Goal: Task Accomplishment & Management: Manage account settings

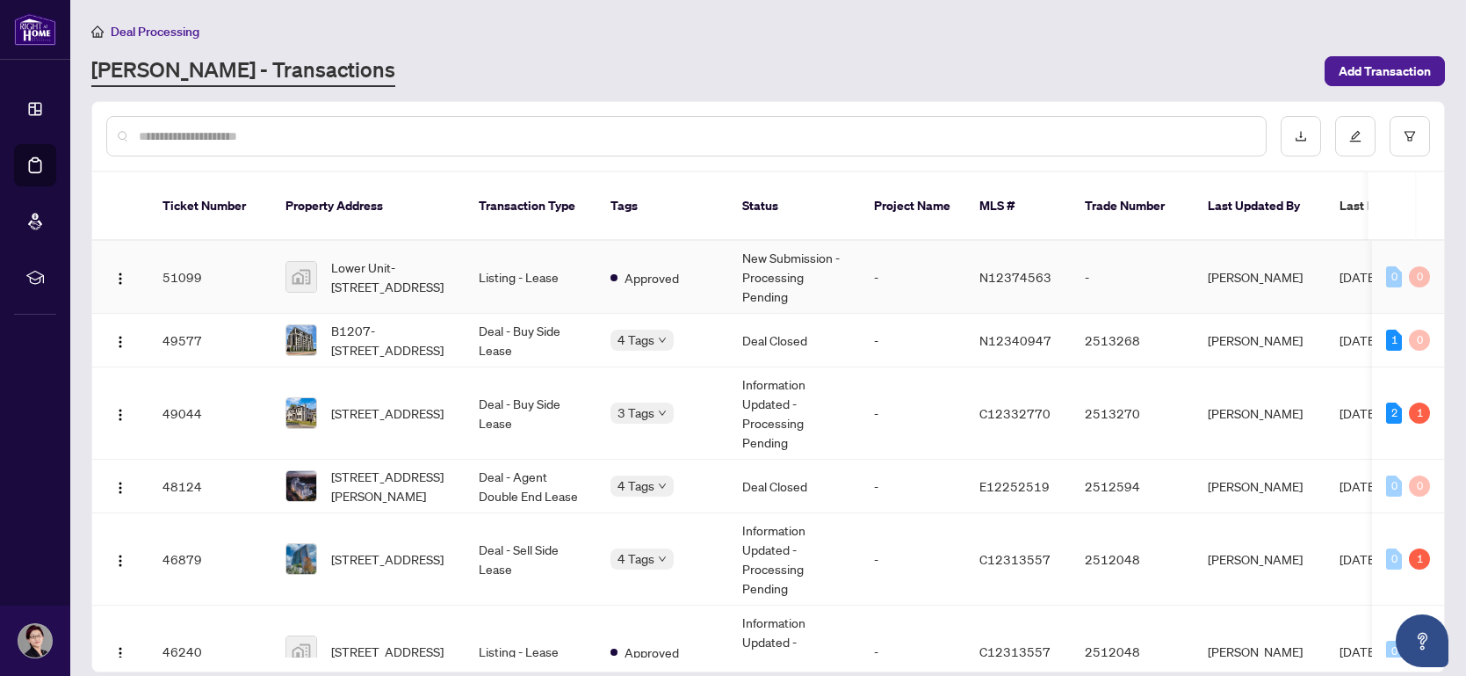
drag, startPoint x: 1439, startPoint y: 257, endPoint x: 1441, endPoint y: 291, distance: 33.4
click at [1441, 291] on div "Ticket Number Property Address Transaction Type Tags Status Project Name MLS # …" at bounding box center [768, 449] width 1352 height 416
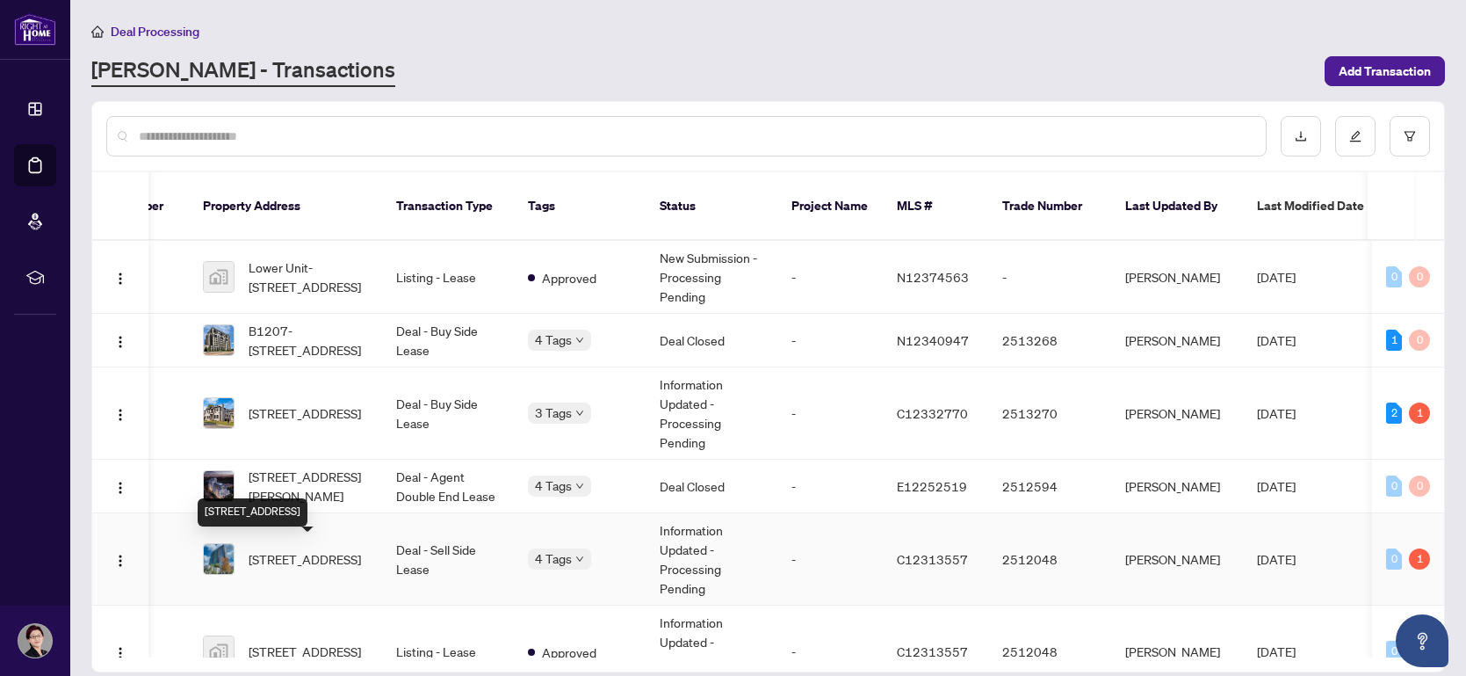
click at [351, 559] on span "[STREET_ADDRESS]" at bounding box center [305, 558] width 112 height 19
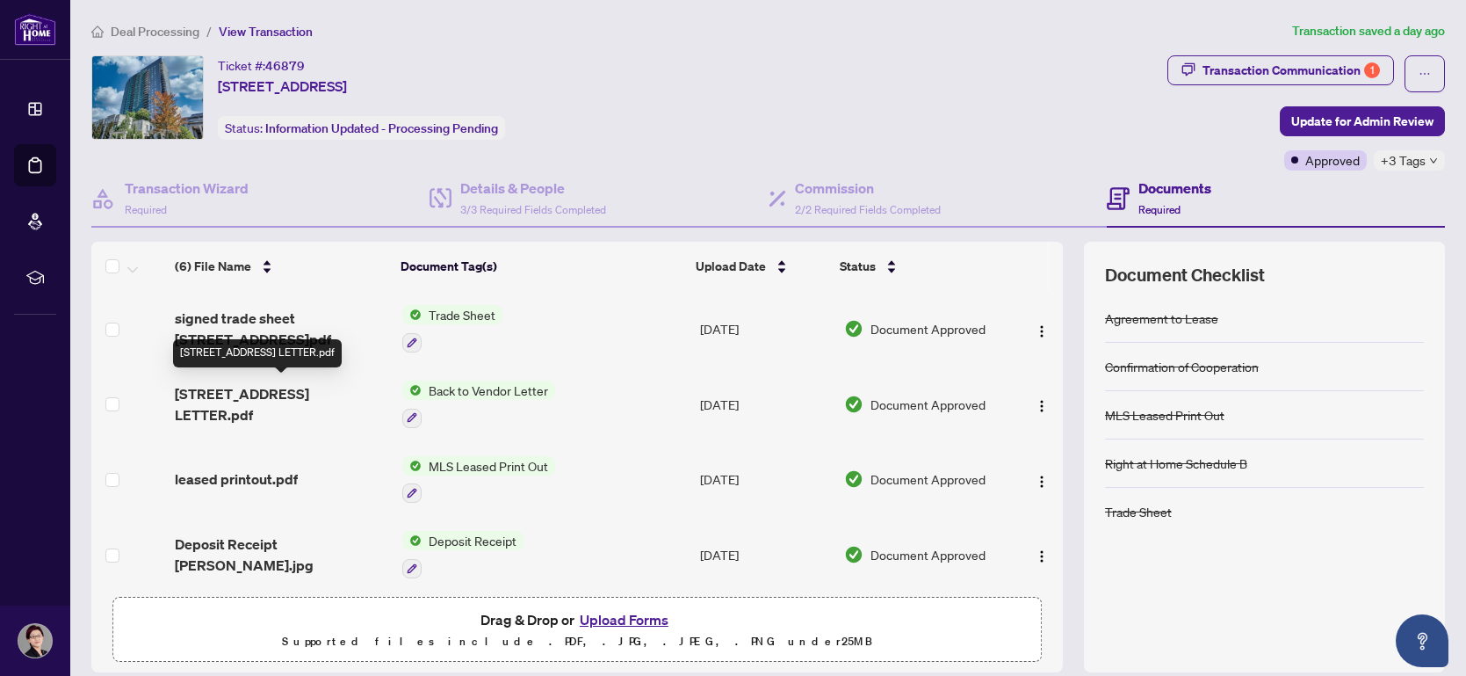
click at [301, 402] on span "1126-25 Greenview Ave - BTV LETTER.pdf" at bounding box center [282, 404] width 214 height 42
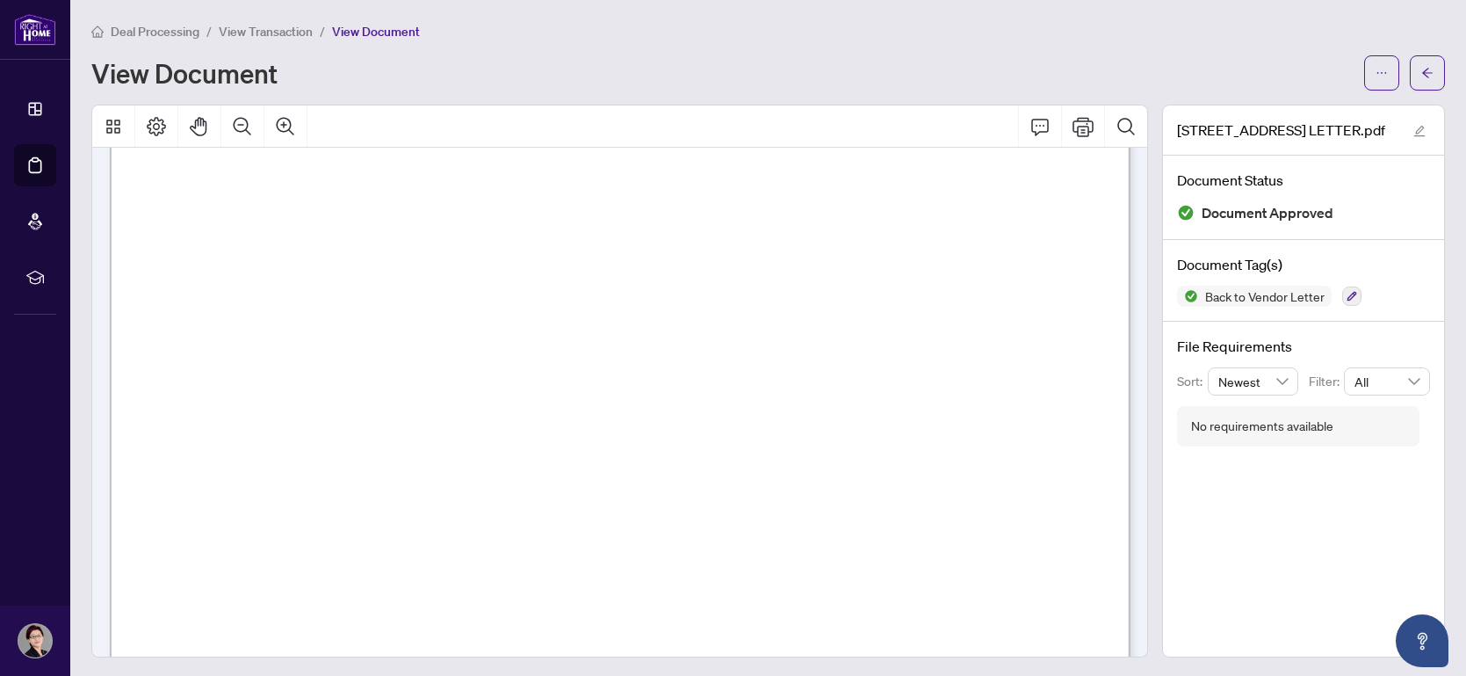
drag, startPoint x: 1145, startPoint y: 333, endPoint x: 1141, endPoint y: 343, distance: 10.3
click at [1429, 67] on icon "arrow-left" at bounding box center [1428, 73] width 12 height 12
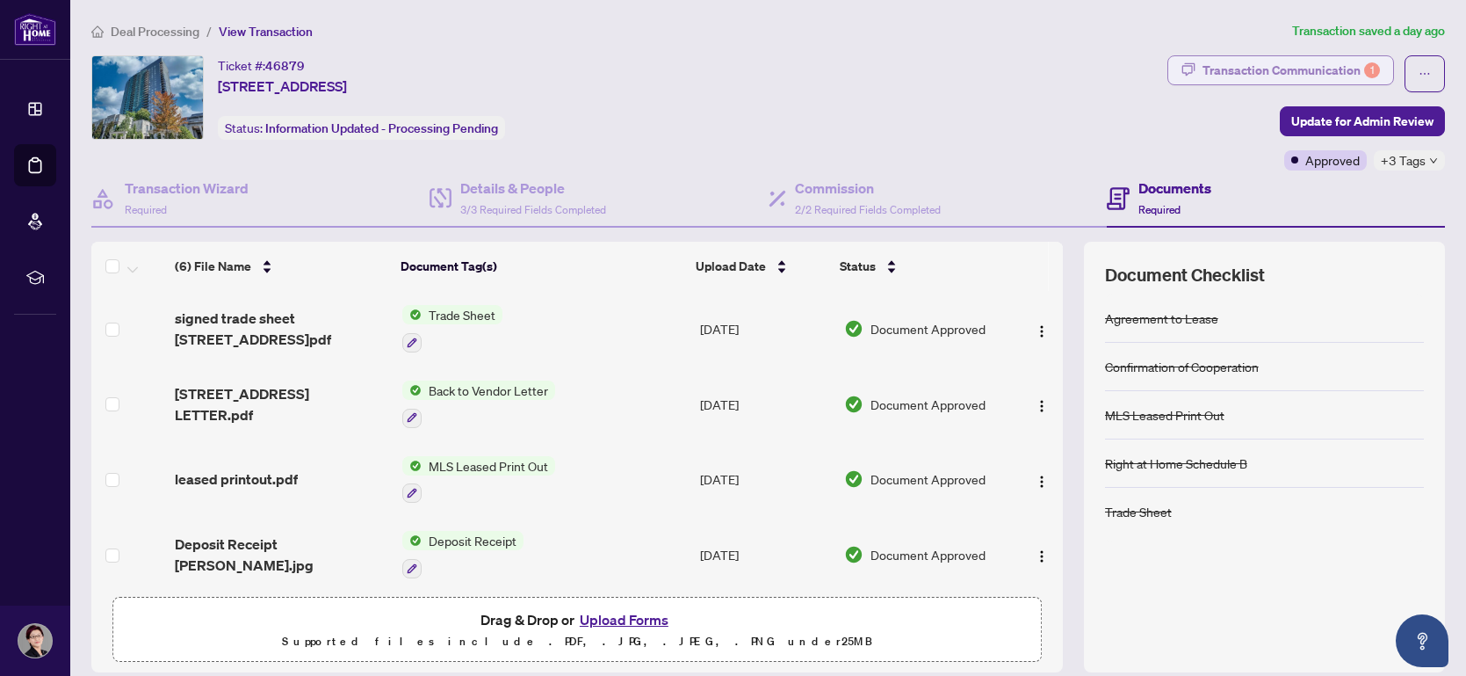
click at [1311, 66] on div "Transaction Communication 1" at bounding box center [1291, 70] width 177 height 28
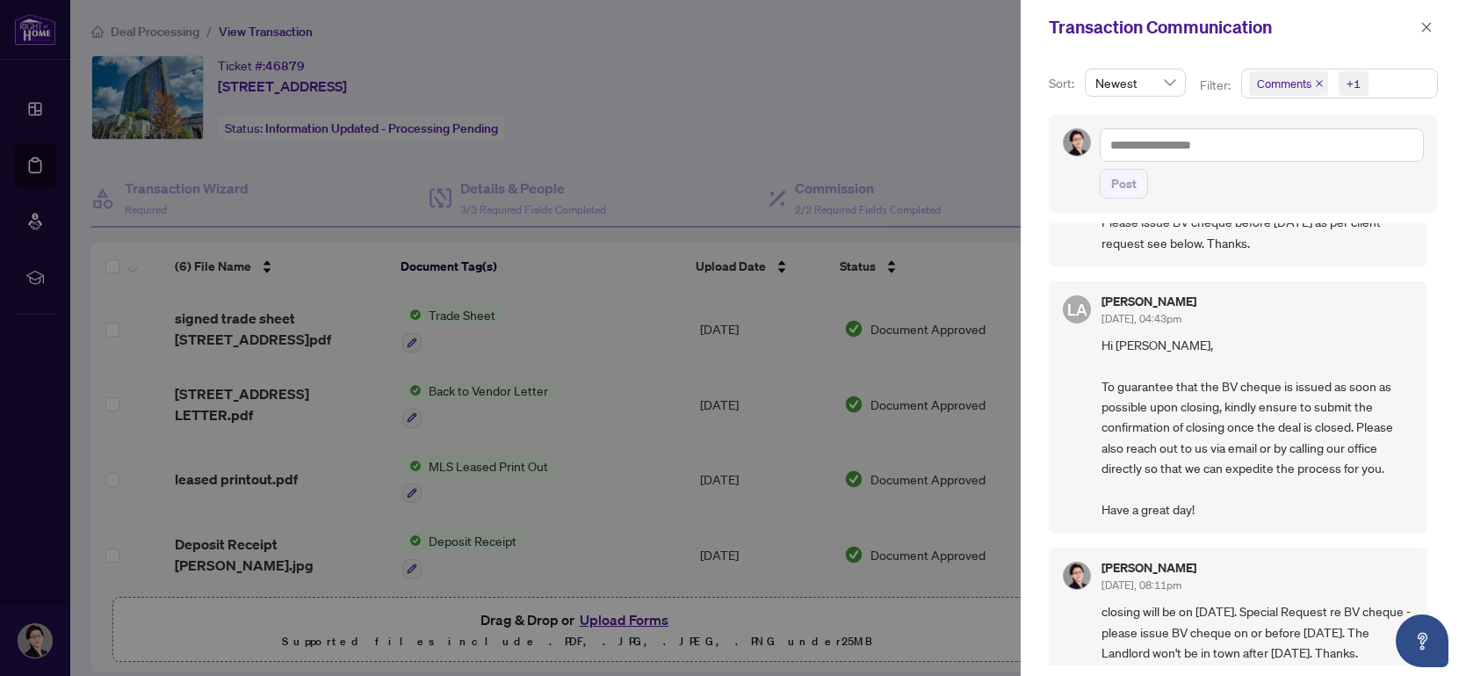
scroll to position [87, 0]
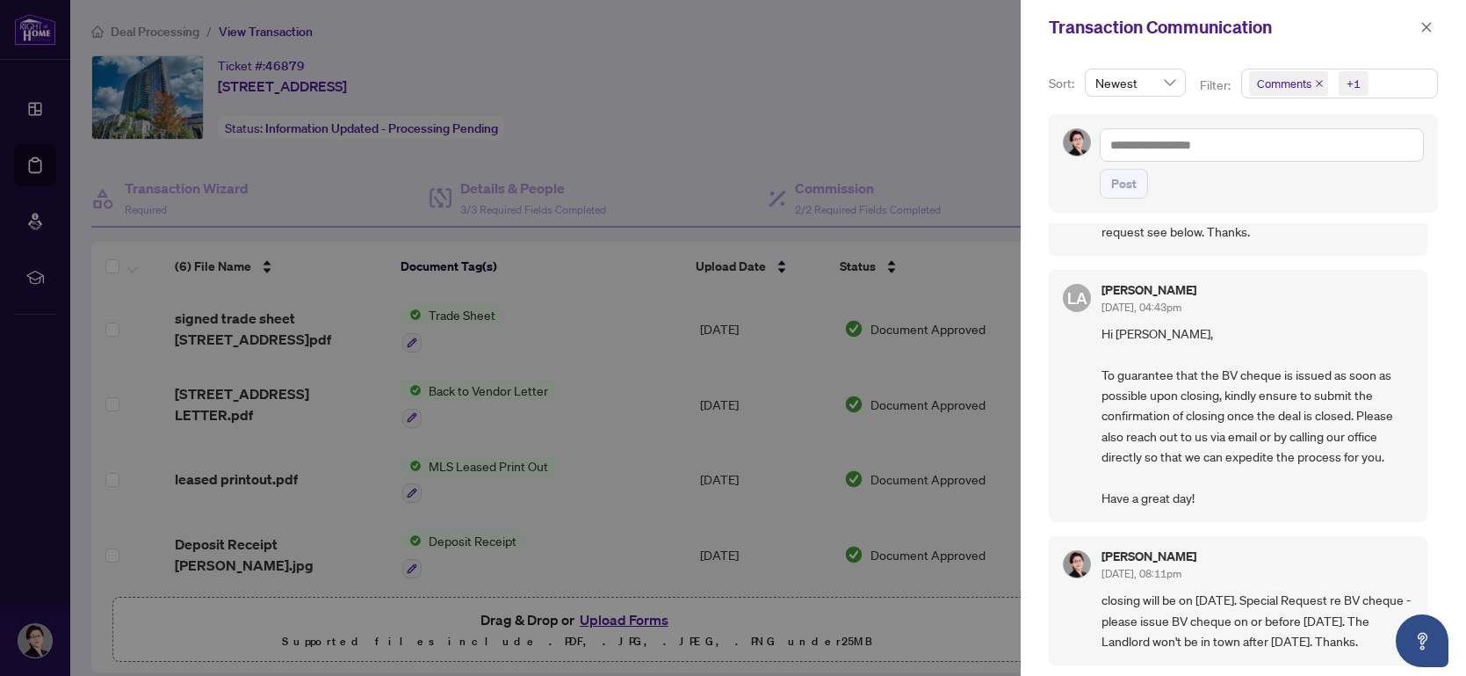
drag, startPoint x: 1434, startPoint y: 314, endPoint x: 1426, endPoint y: 262, distance: 52.4
click at [1426, 262] on div "Sort: Newest Filter: Comments +1 Post Christine Chen Sep/30/2025, 10:05am Pleas…" at bounding box center [1243, 364] width 445 height 621
click at [1429, 21] on icon "close" at bounding box center [1427, 27] width 12 height 12
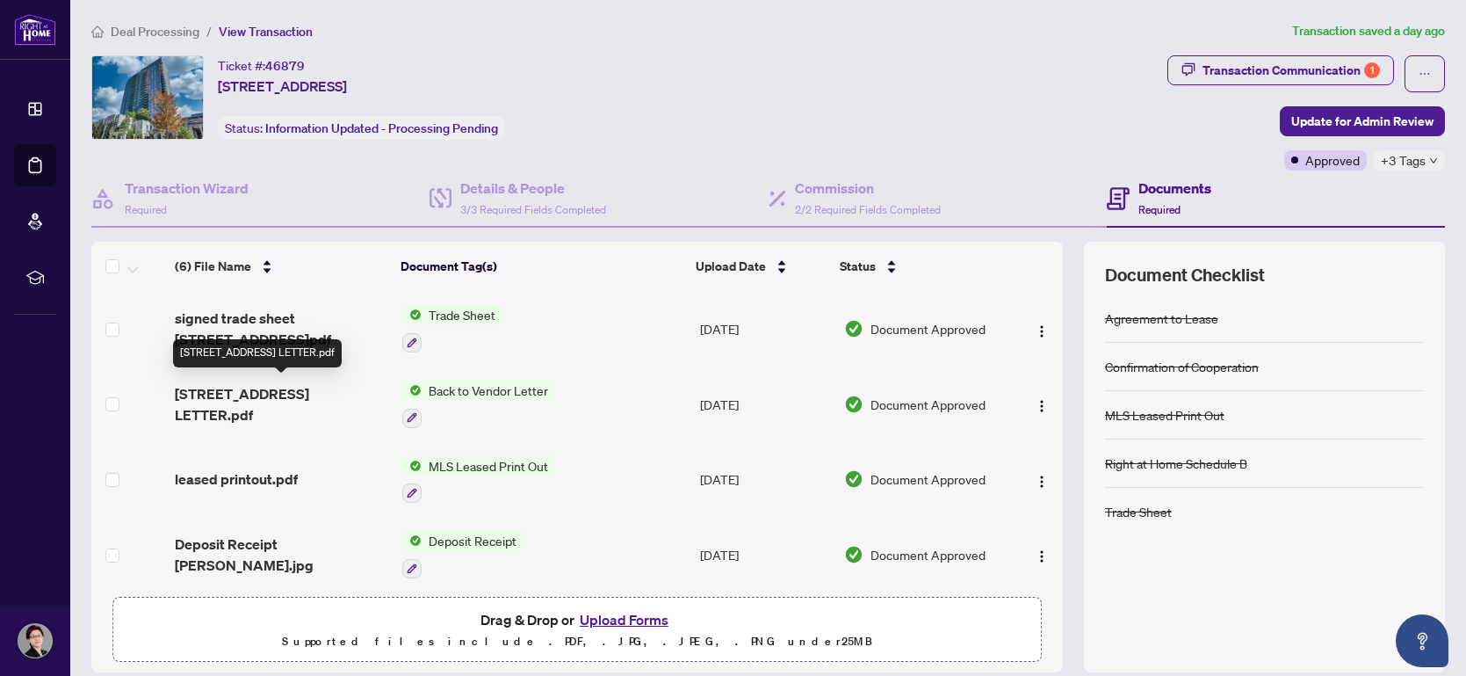
click at [319, 404] on span "1126-25 Greenview Ave - BTV LETTER.pdf" at bounding box center [282, 404] width 214 height 42
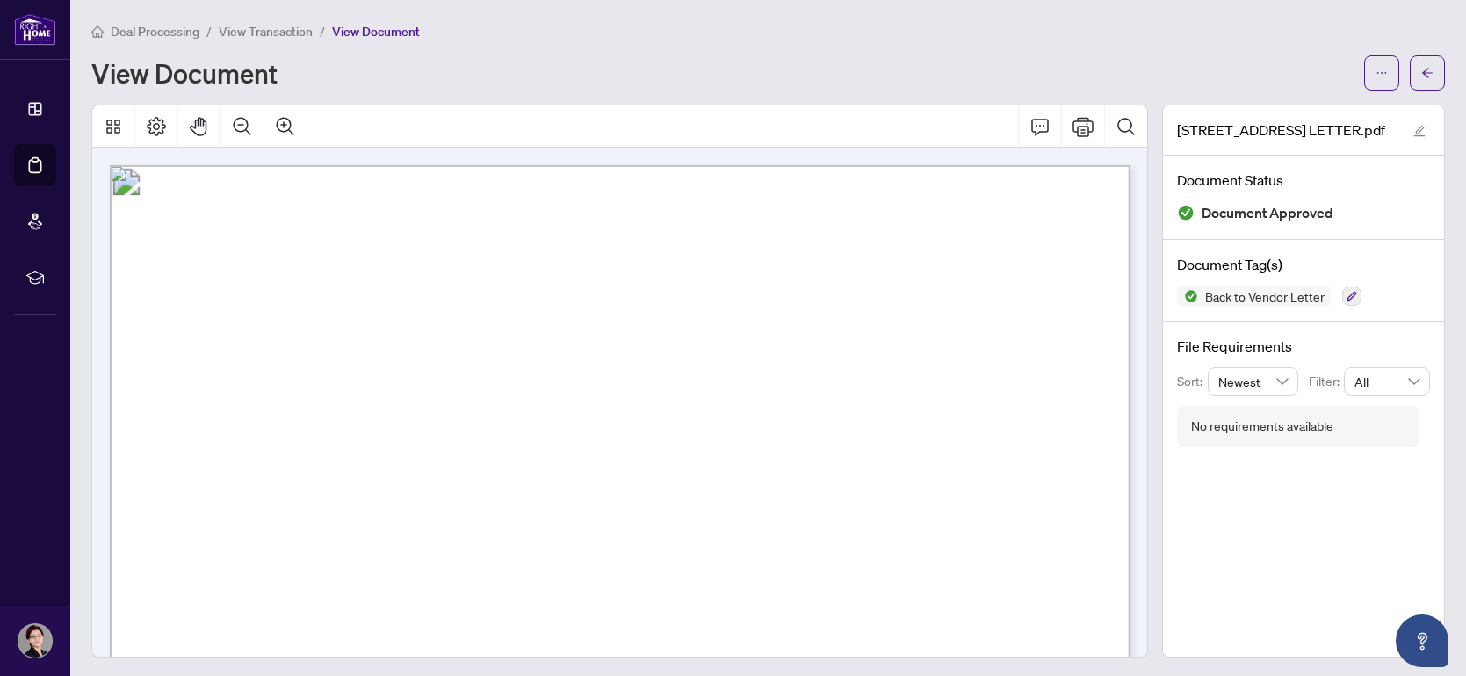
scroll to position [1, 0]
click at [163, 32] on span "Deal Processing" at bounding box center [155, 32] width 89 height 16
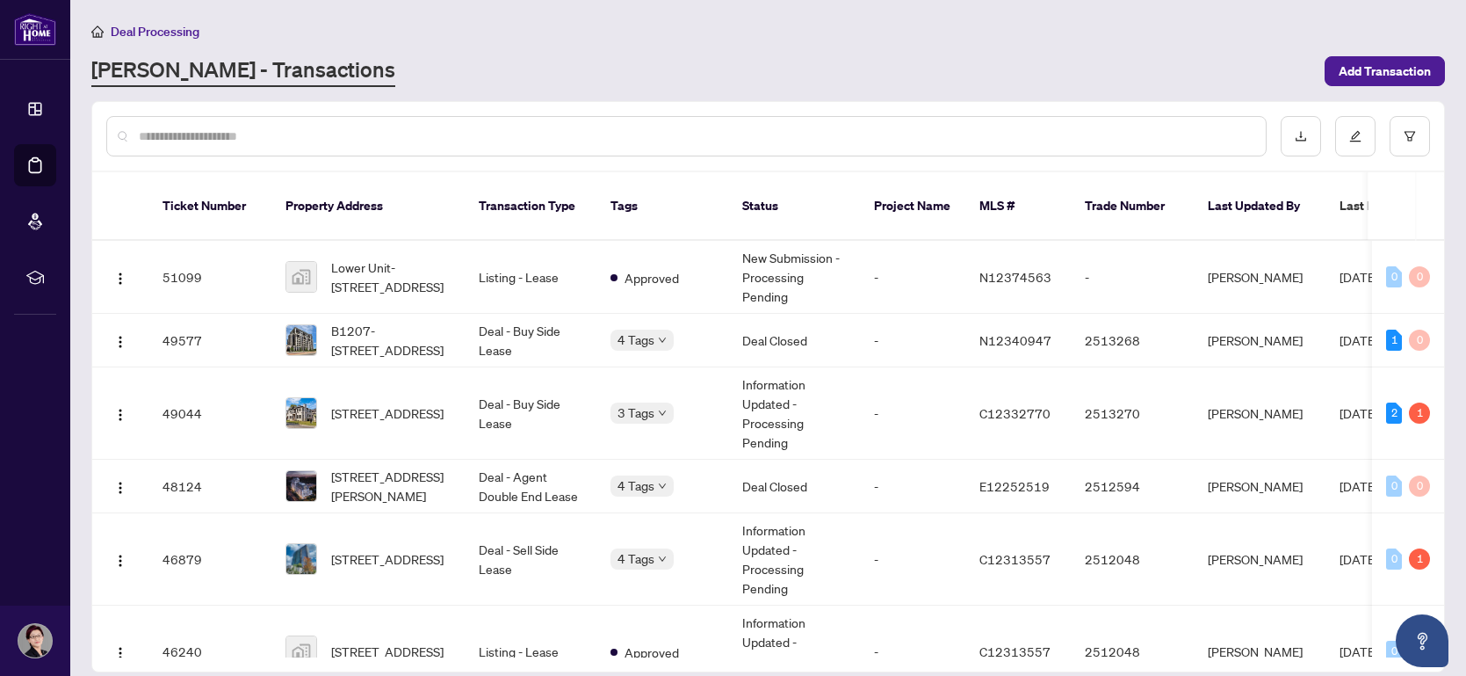
drag, startPoint x: 1444, startPoint y: 260, endPoint x: 1448, endPoint y: 354, distance: 94.1
click at [1448, 354] on main "Deal Processing RAHR - Transactions Add Transaction Ticket Number Property Addr…" at bounding box center [768, 338] width 1396 height 676
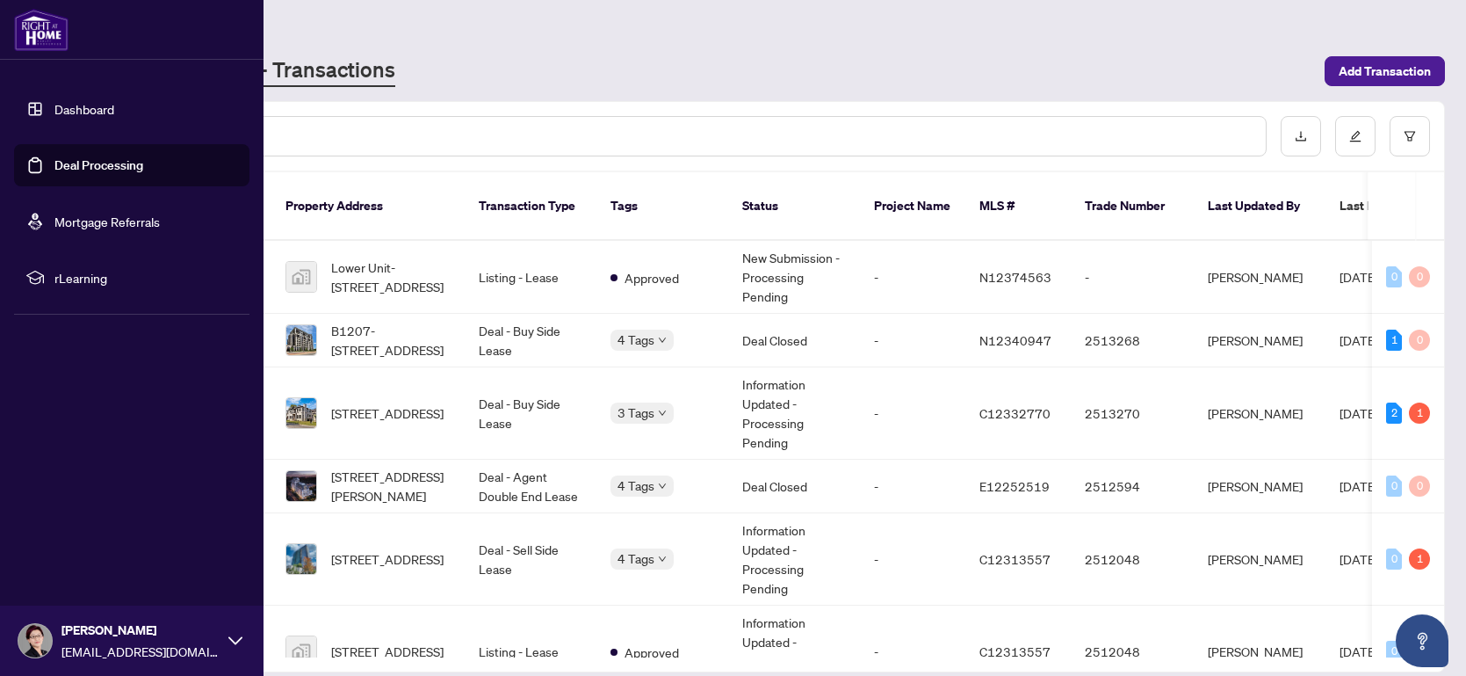
click at [134, 167] on link "Deal Processing" at bounding box center [98, 165] width 89 height 16
click at [90, 171] on link "Deal Processing" at bounding box center [98, 165] width 89 height 16
click at [72, 276] on span "rLearning" at bounding box center [145, 277] width 183 height 19
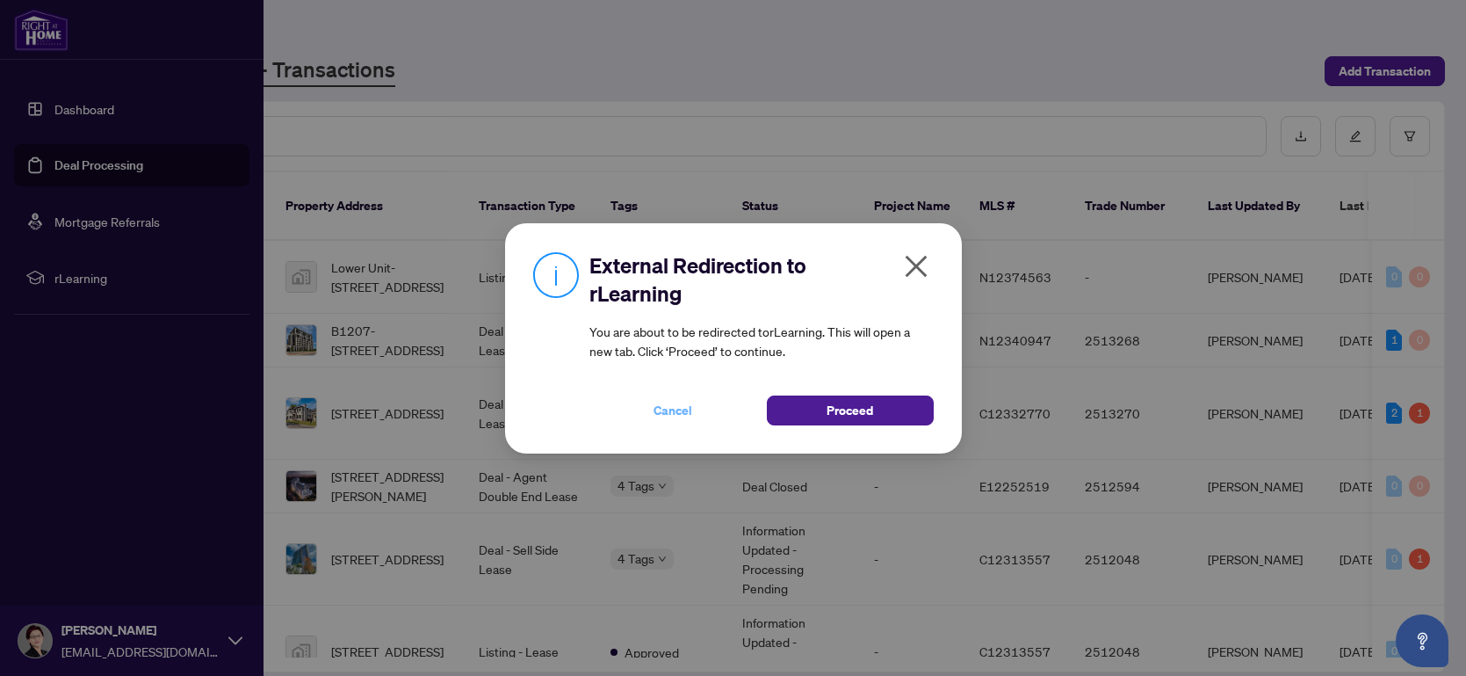
click at [683, 411] on span "Cancel" at bounding box center [673, 410] width 39 height 28
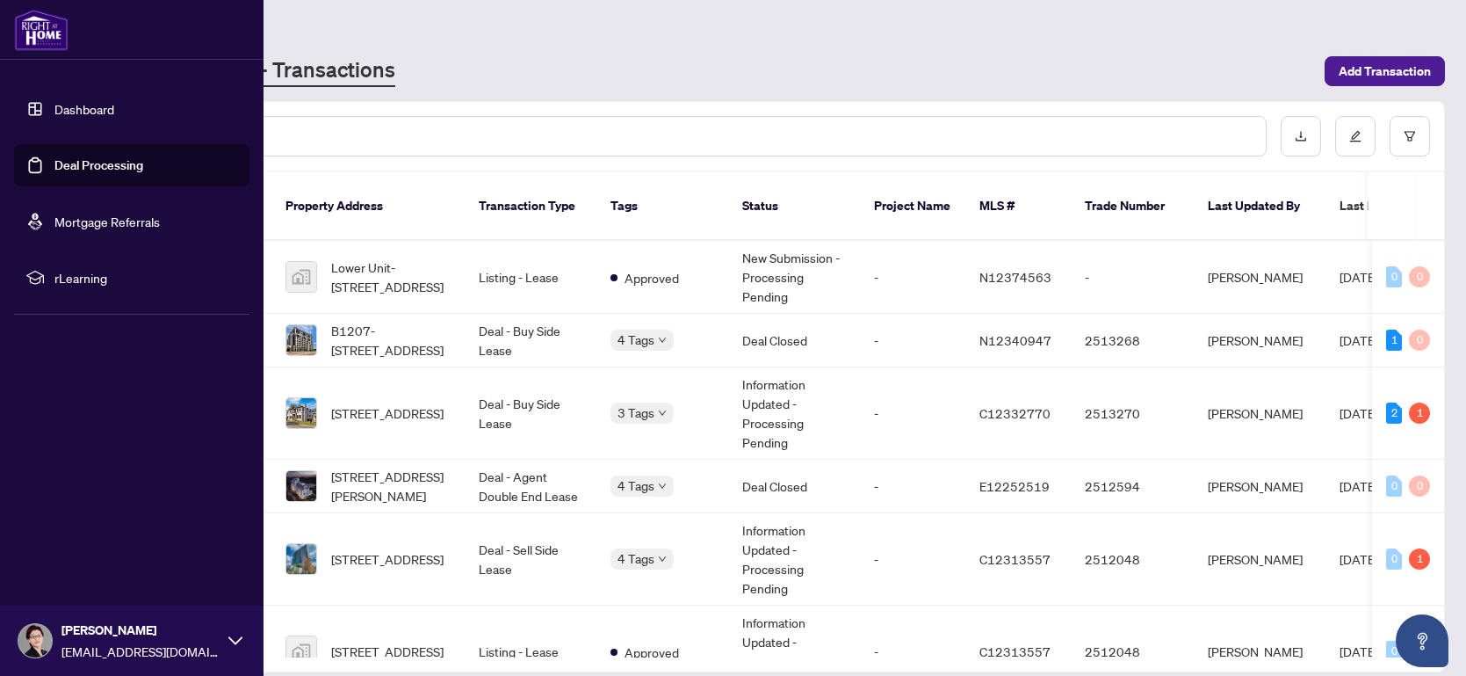
click at [43, 29] on img at bounding box center [41, 30] width 54 height 42
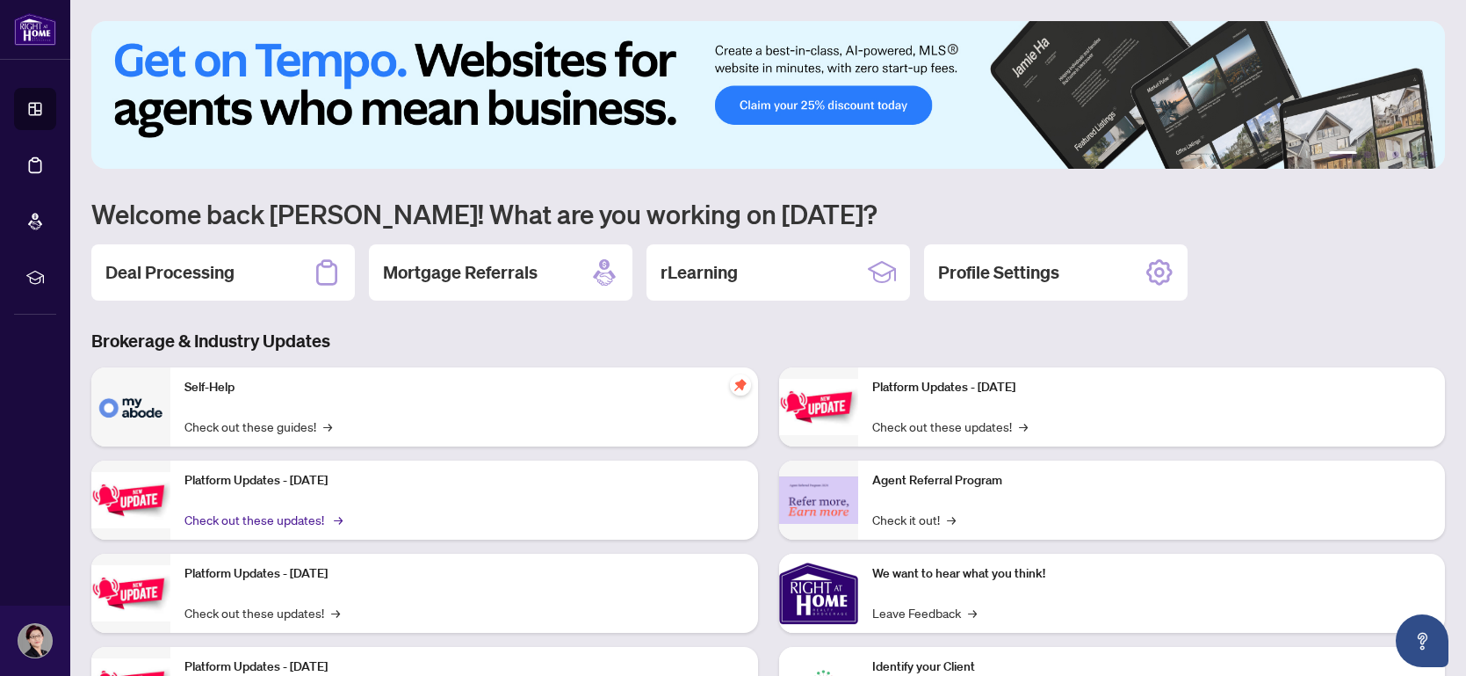
click at [295, 515] on link "Check out these updates! →" at bounding box center [263, 519] width 156 height 19
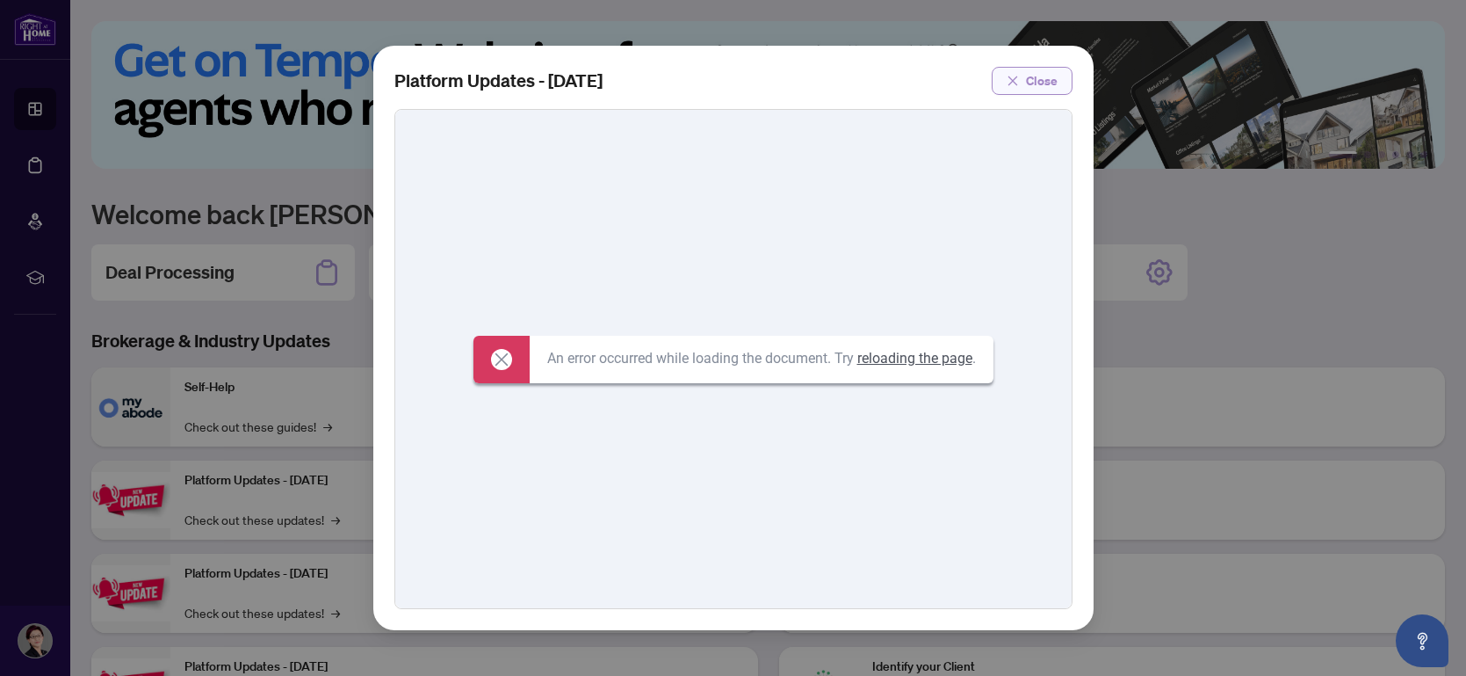
click at [1042, 84] on span "Close" at bounding box center [1042, 81] width 32 height 28
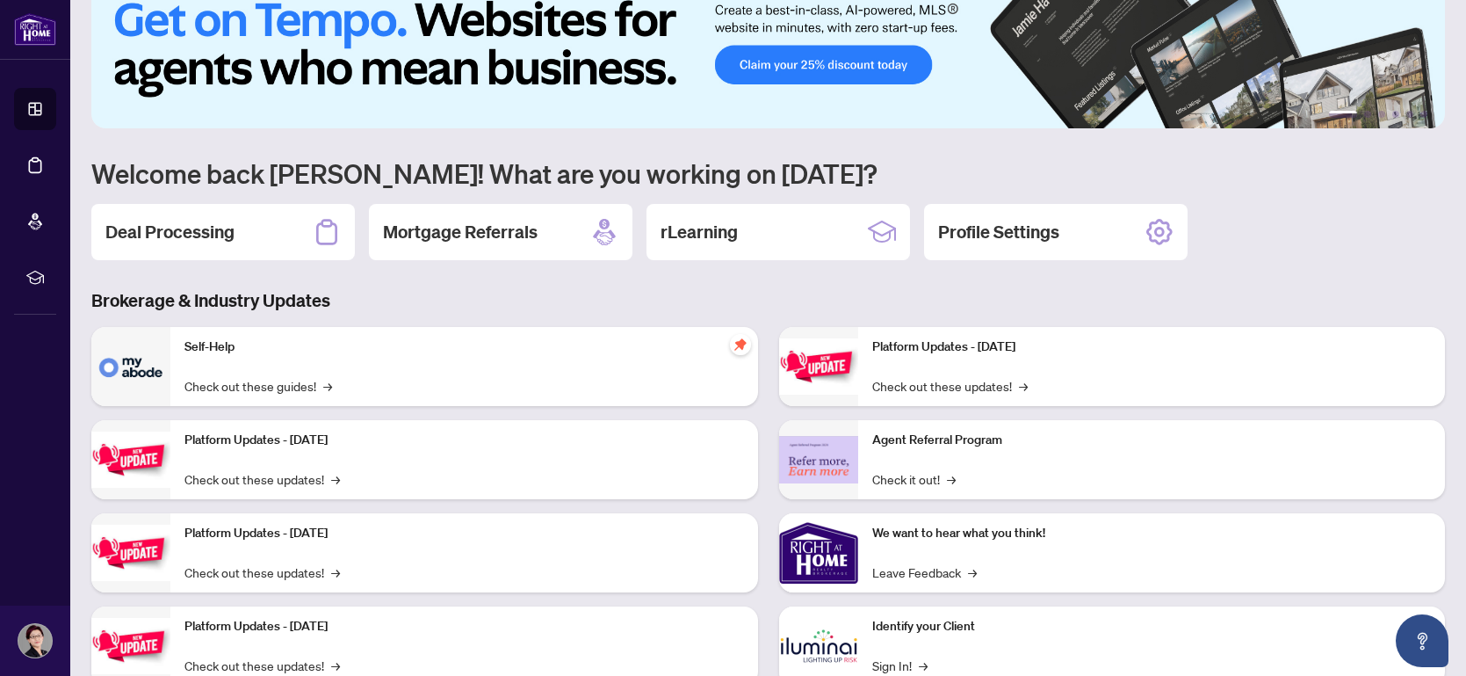
scroll to position [97, 0]
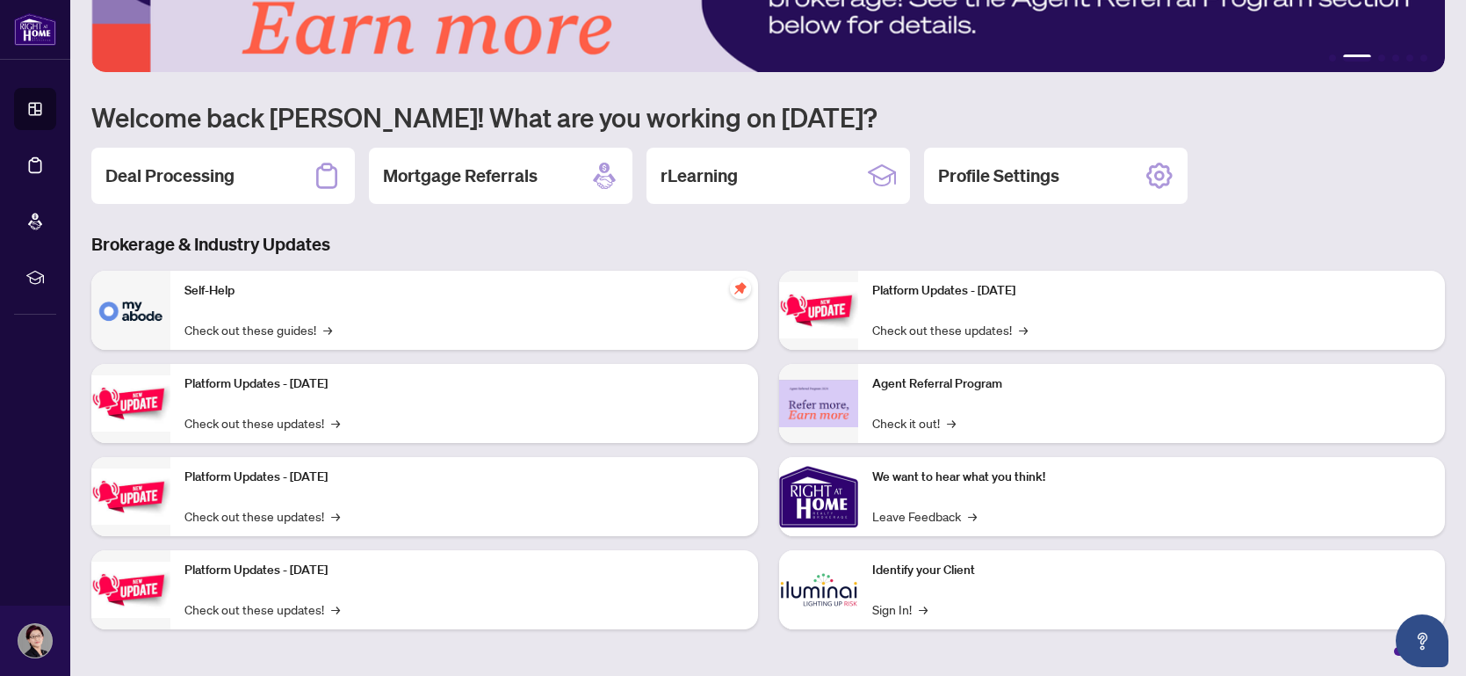
click at [848, 591] on img at bounding box center [818, 589] width 79 height 79
click at [916, 567] on p "Identify your Client" at bounding box center [1153, 570] width 560 height 19
click at [816, 599] on img at bounding box center [818, 589] width 79 height 79
click at [890, 609] on link "Sign In! →" at bounding box center [900, 608] width 55 height 19
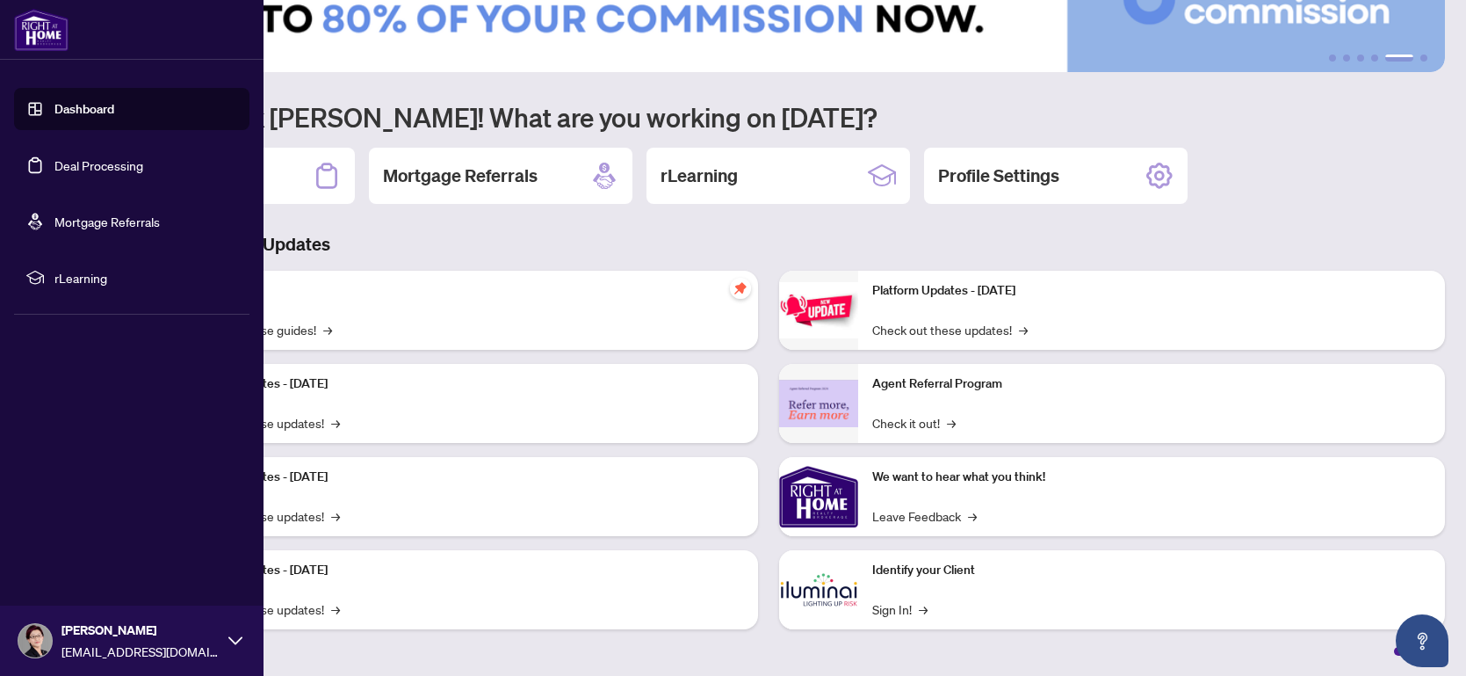
click at [54, 117] on link "Dashboard" at bounding box center [84, 109] width 60 height 16
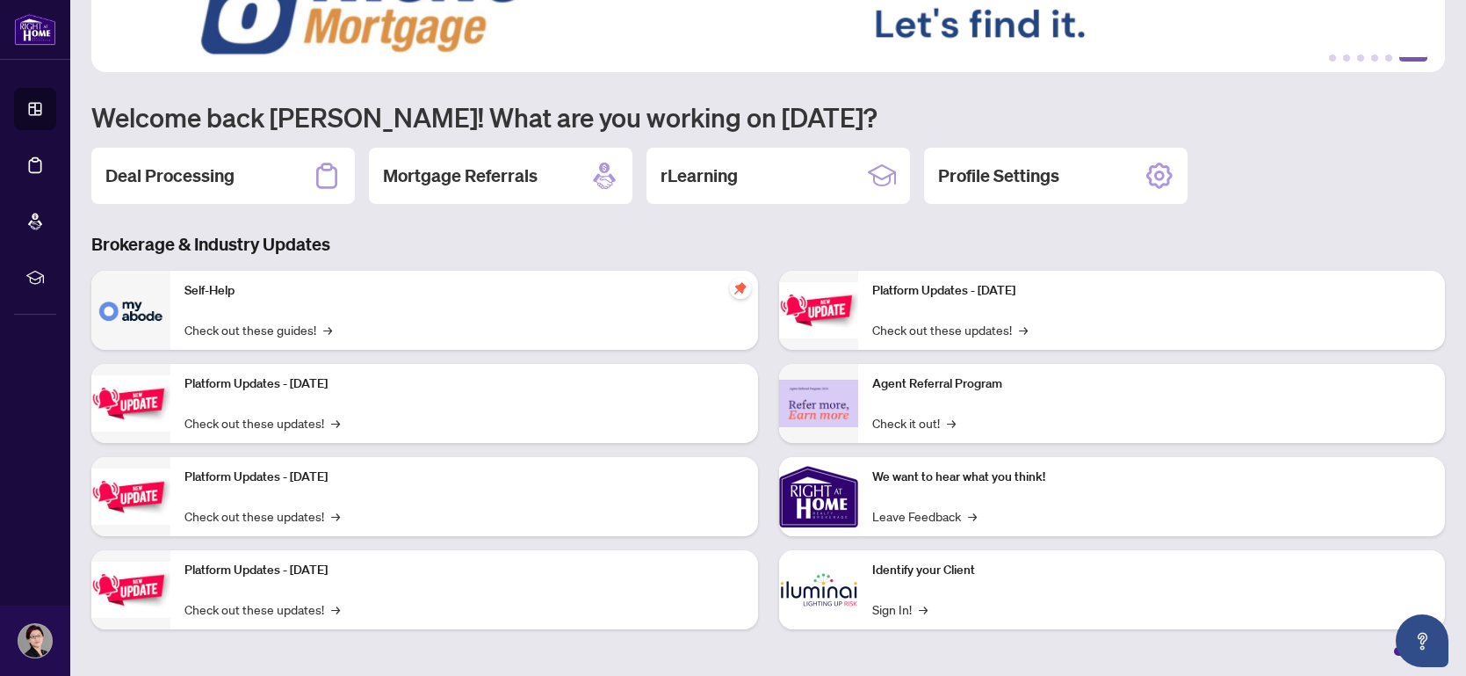
click at [1409, 60] on button "6" at bounding box center [1414, 57] width 28 height 7
